Goal: Transaction & Acquisition: Purchase product/service

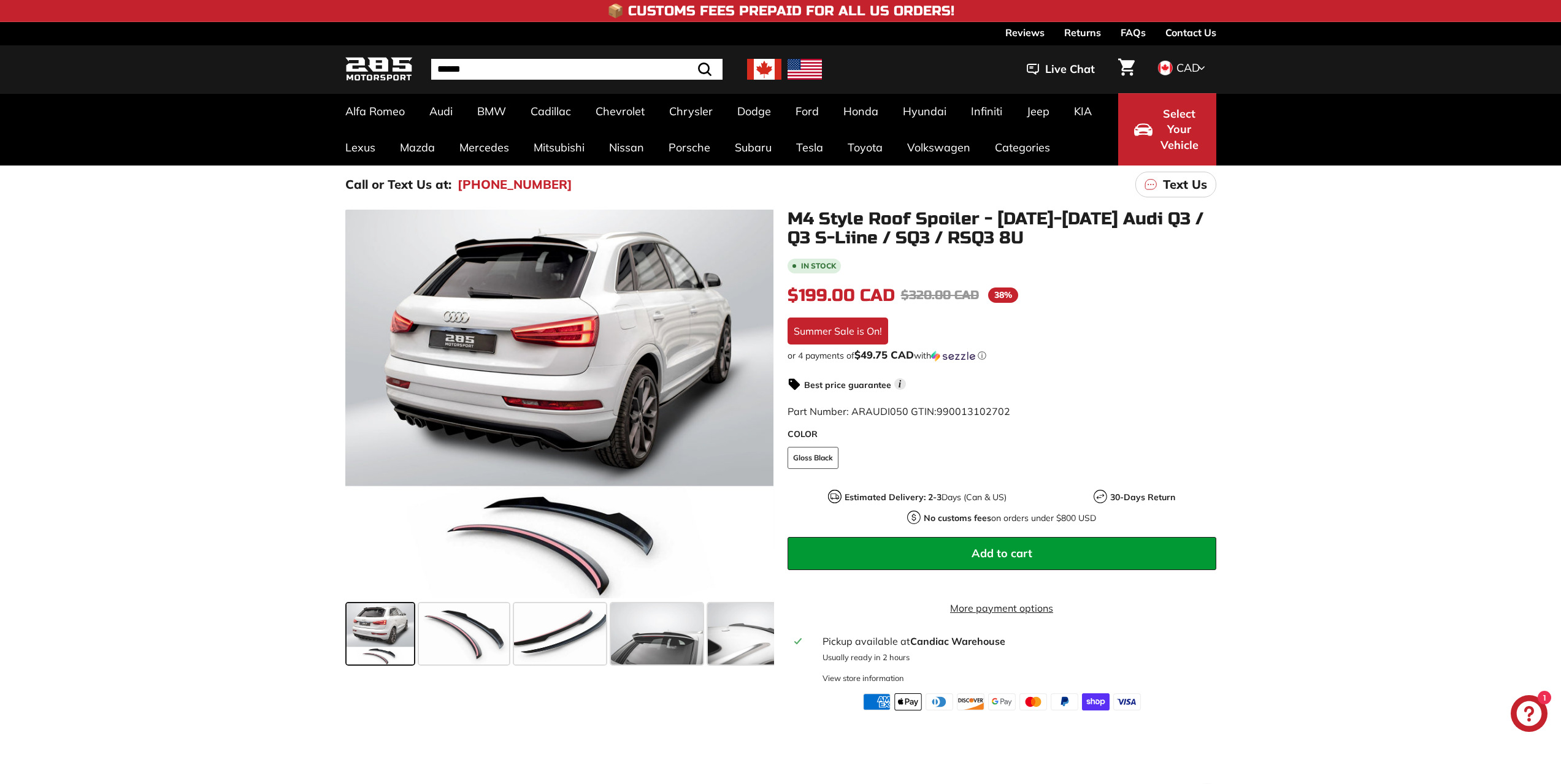
click at [1266, 329] on div ".cls-1{fill:none;stroke:#000;stroke-miterlimit:10;stroke-width:2px} .cls-1{fill…" at bounding box center [780, 457] width 1561 height 507
click at [762, 409] on icon at bounding box center [756, 406] width 28 height 28
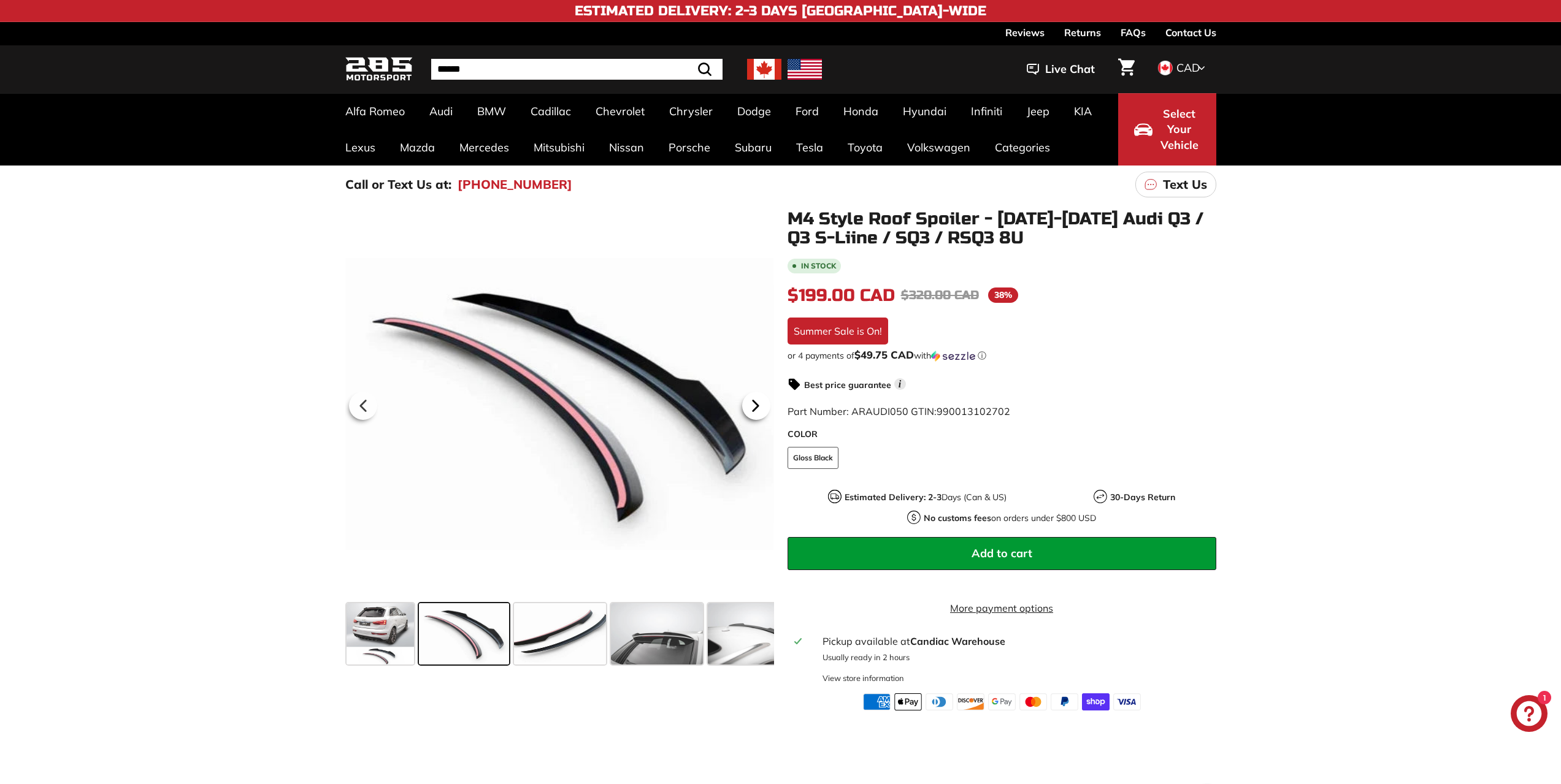
click at [760, 408] on icon at bounding box center [756, 406] width 28 height 28
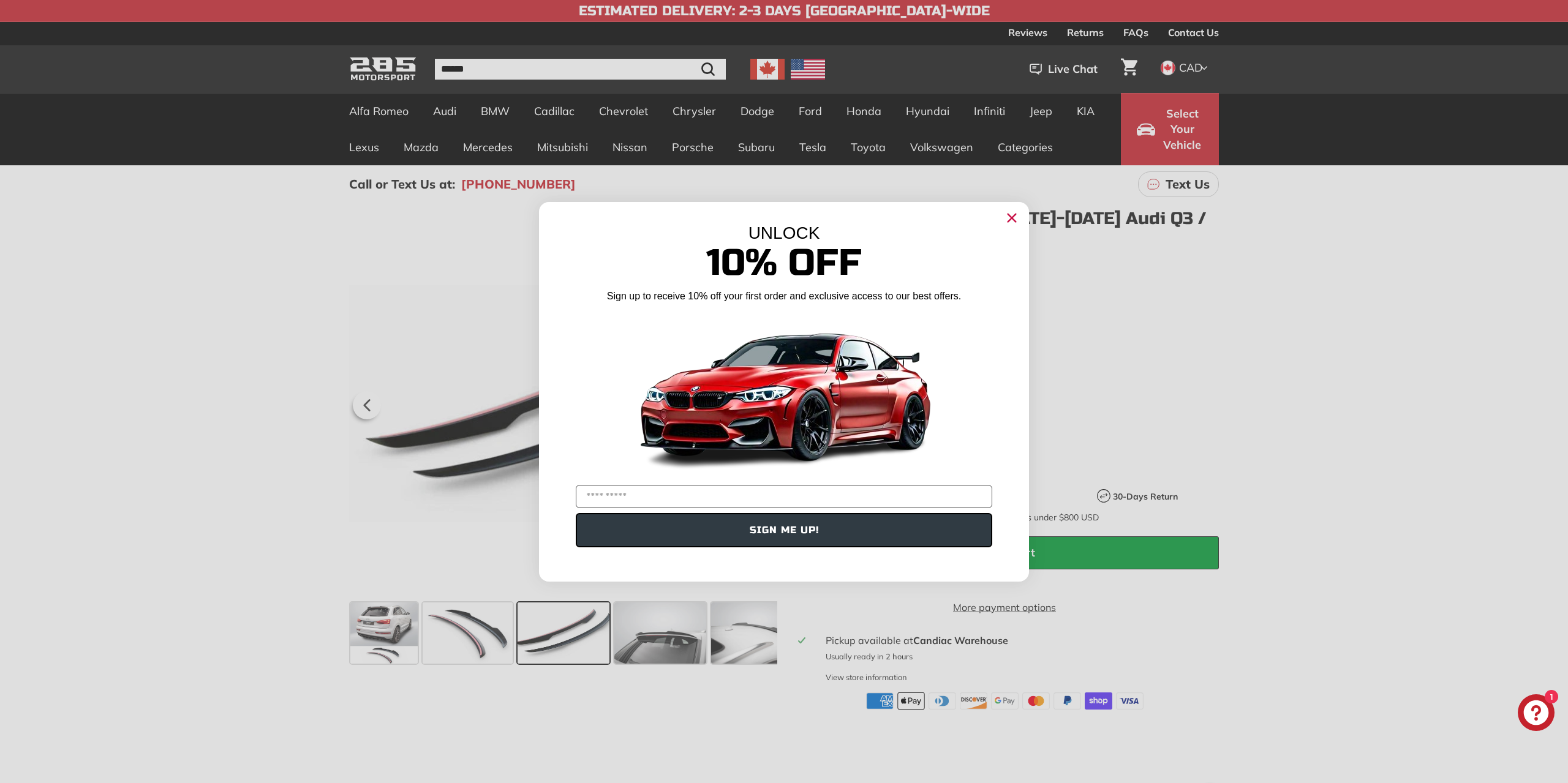
click at [758, 407] on img "POPUP Form" at bounding box center [783, 393] width 306 height 172
click at [1009, 220] on icon "Close dialog" at bounding box center [1012, 217] width 8 height 8
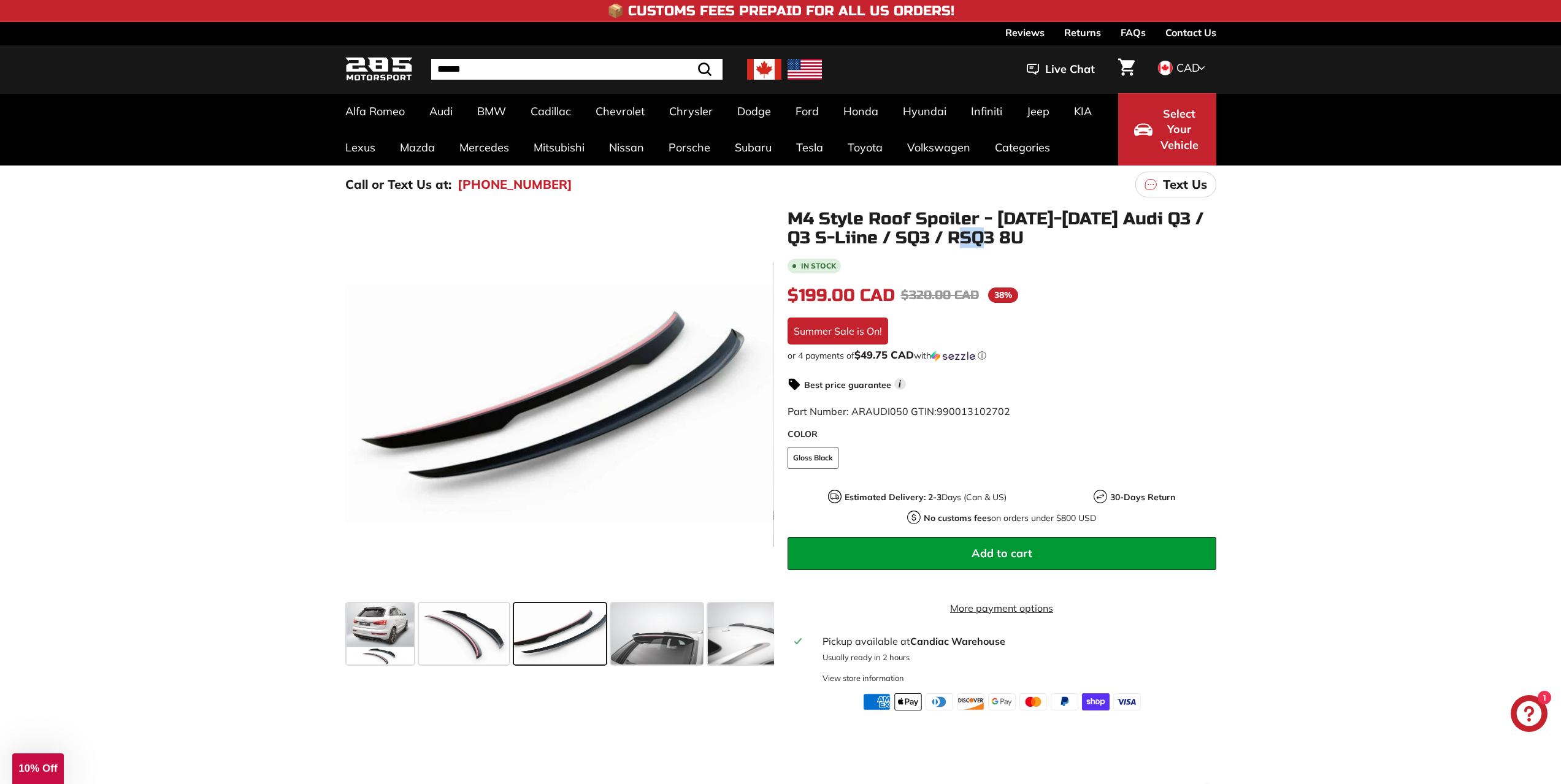
drag, startPoint x: 1012, startPoint y: 239, endPoint x: 974, endPoint y: 243, distance: 38.2
click at [974, 243] on h1 "M4 Style Roof Spoiler - [DATE]-[DATE] Audi Q3 / Q3 S-Liine / SQ3 / RSQ3 8U" at bounding box center [1002, 228] width 428 height 38
copy h1 "8U"
click at [491, 64] on input "Search" at bounding box center [561, 70] width 261 height 21
paste input "***"
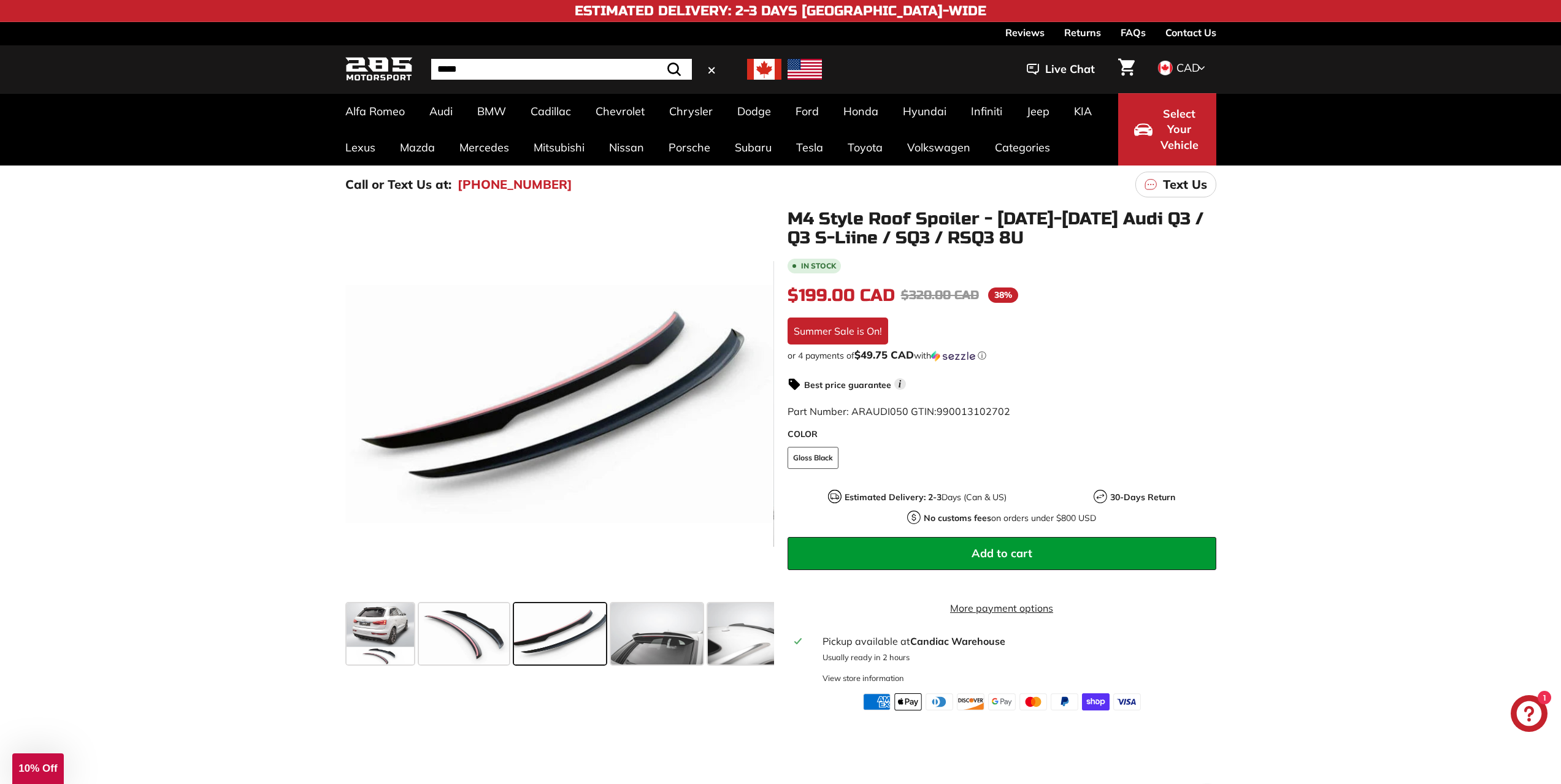
type input "*****"
click at [656, 59] on button ".cls-1{fill:none;stroke:#000;stroke-miterlimit:10;stroke-width:2px} Search" at bounding box center [674, 70] width 35 height 21
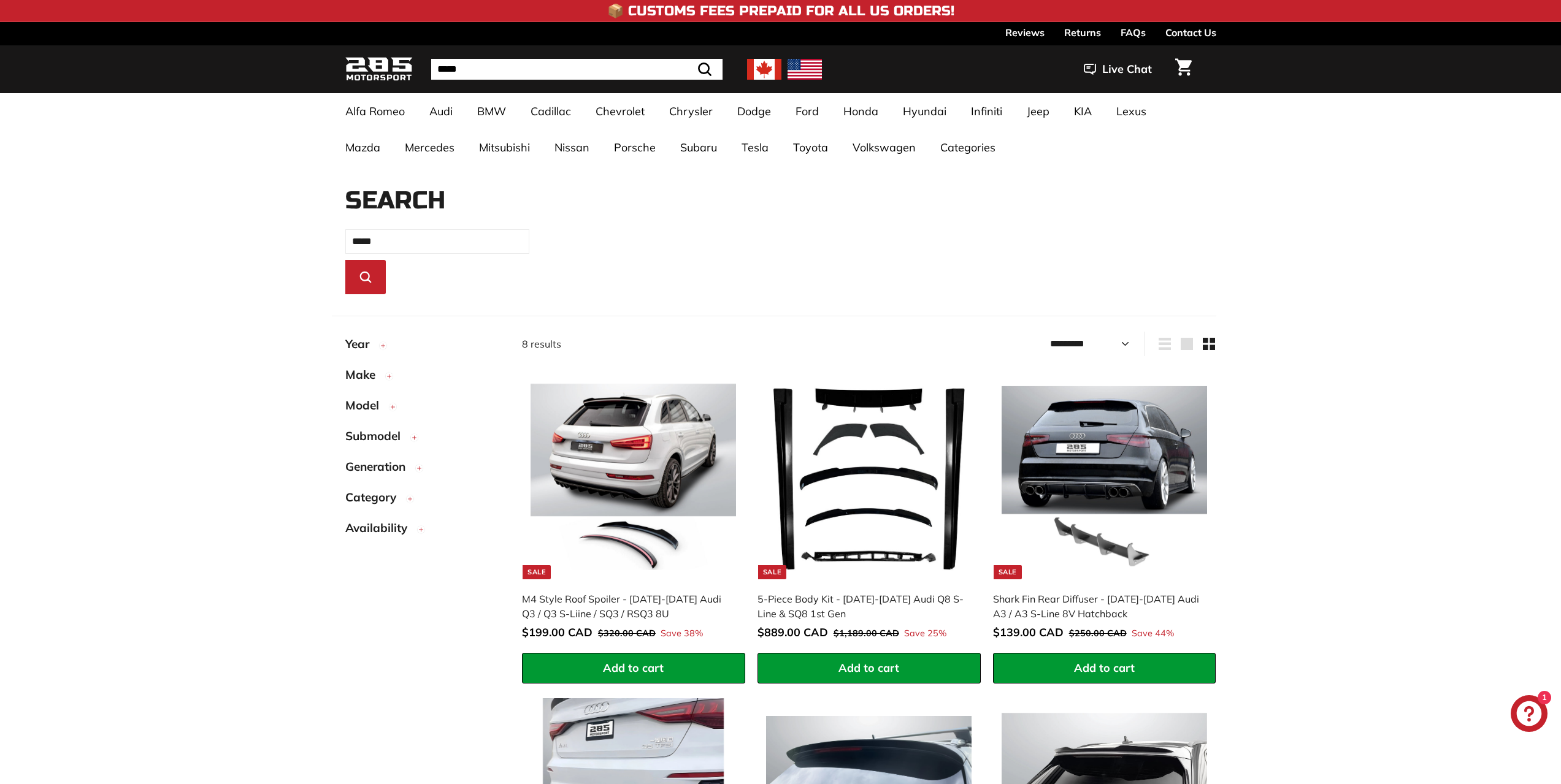
select select "*********"
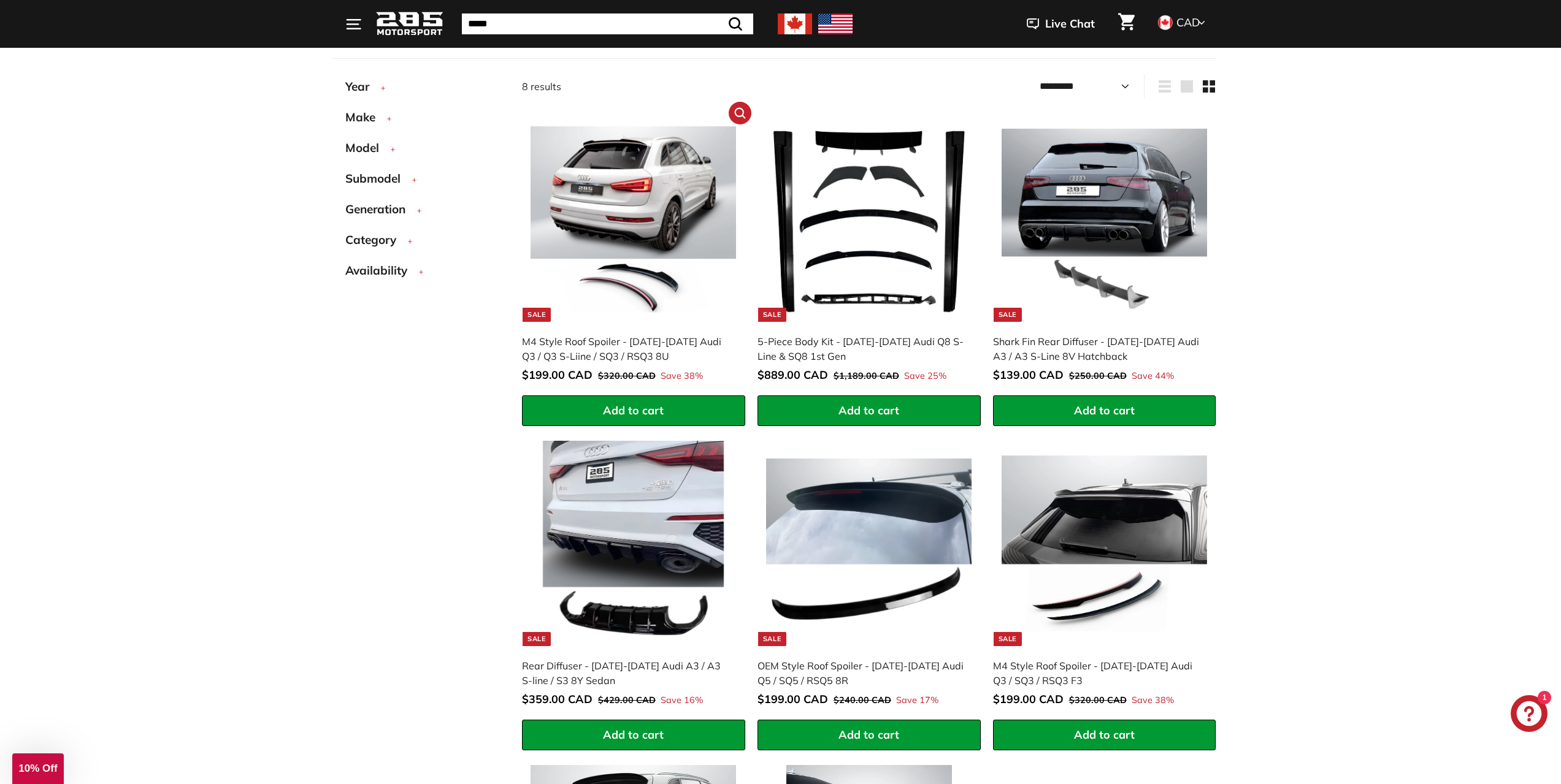
scroll to position [209, 0]
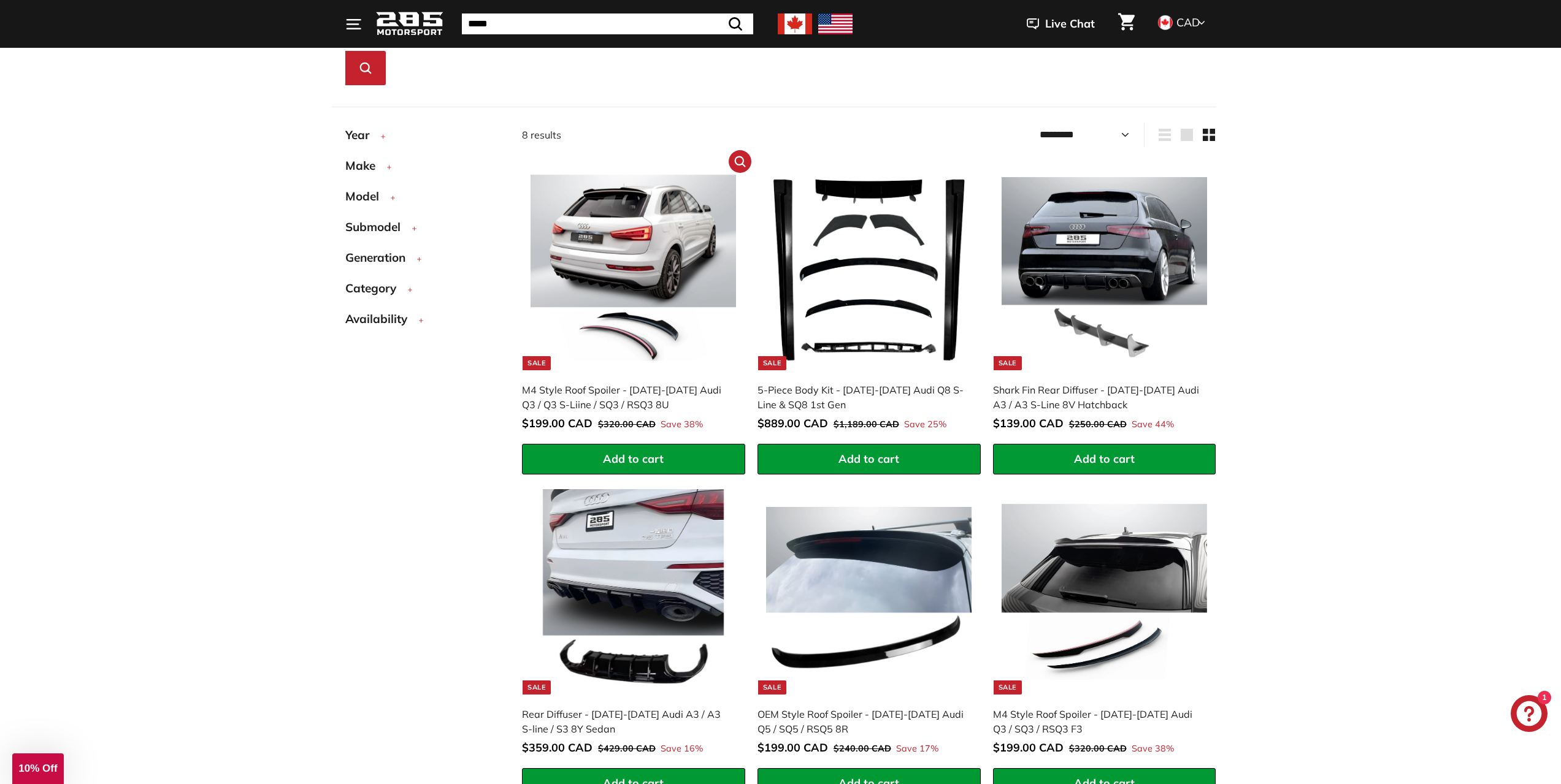
click at [629, 230] on img at bounding box center [633, 268] width 206 height 206
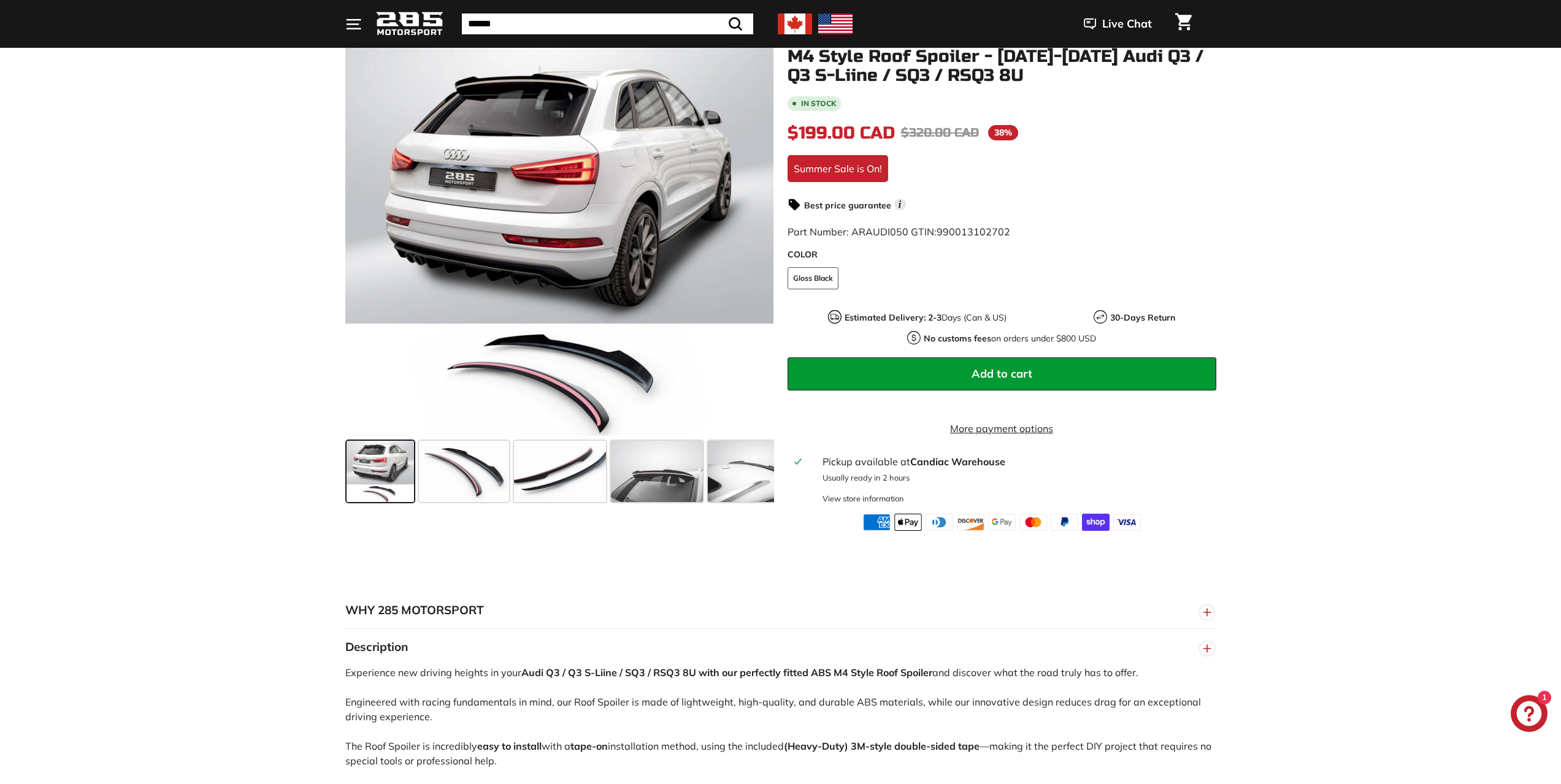
scroll to position [184, 0]
